Goal: Transaction & Acquisition: Purchase product/service

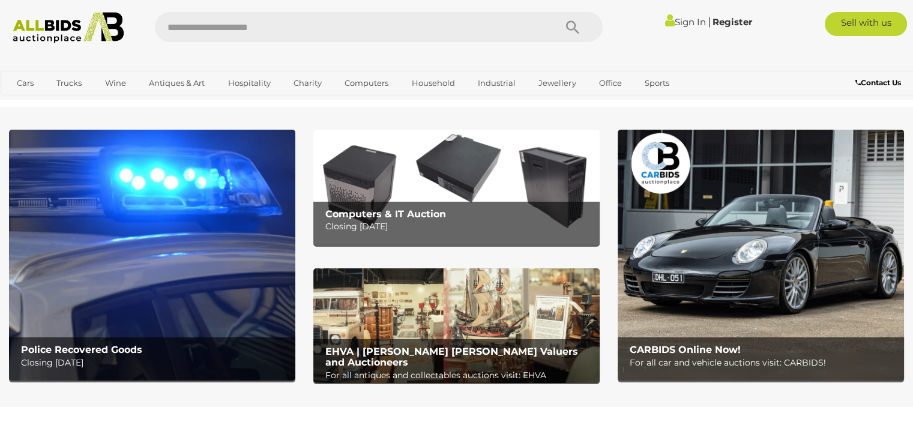
click at [202, 248] on img at bounding box center [152, 255] width 286 height 251
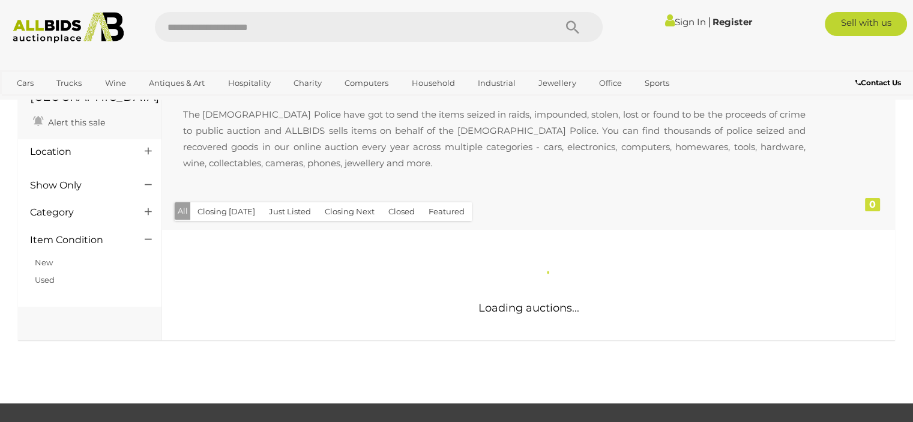
scroll to position [120, 0]
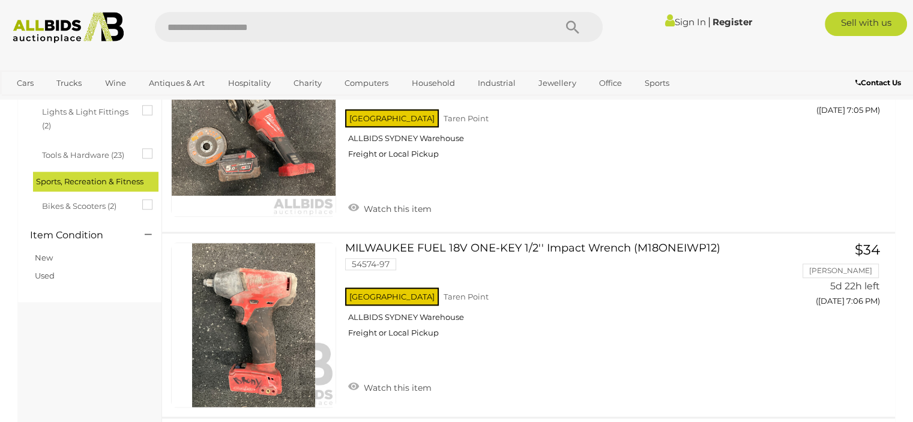
scroll to position [1201, 0]
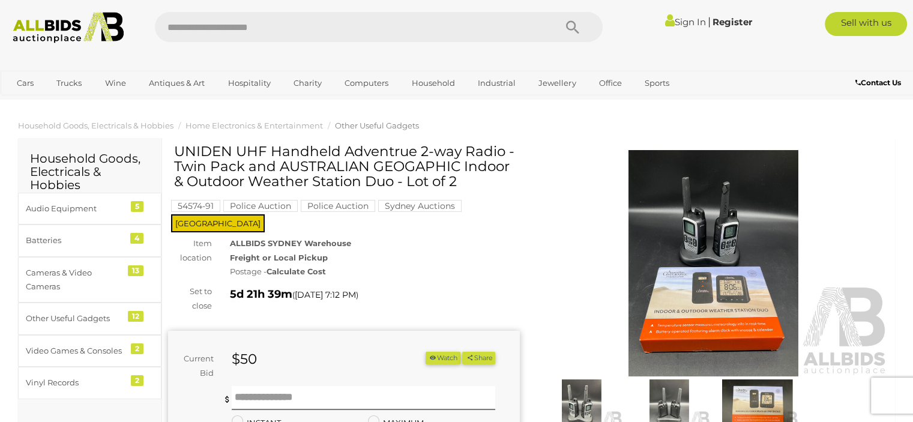
click at [745, 287] on img at bounding box center [714, 263] width 352 height 226
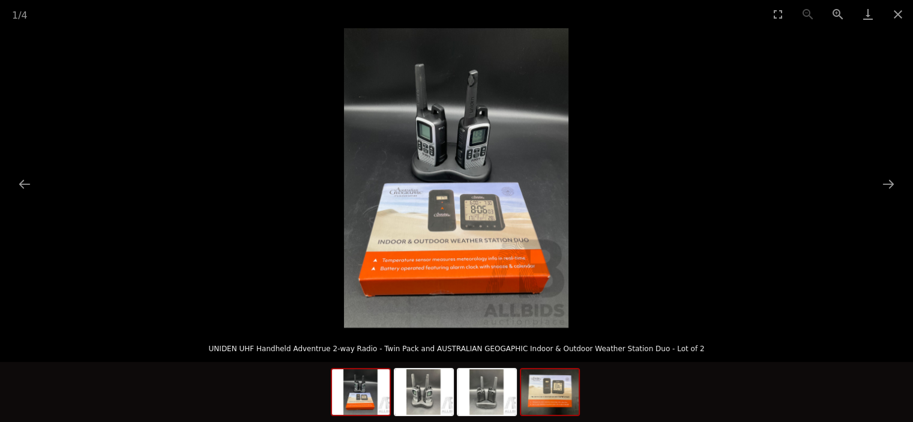
click at [540, 380] on img at bounding box center [550, 392] width 58 height 46
